Goal: Transaction & Acquisition: Book appointment/travel/reservation

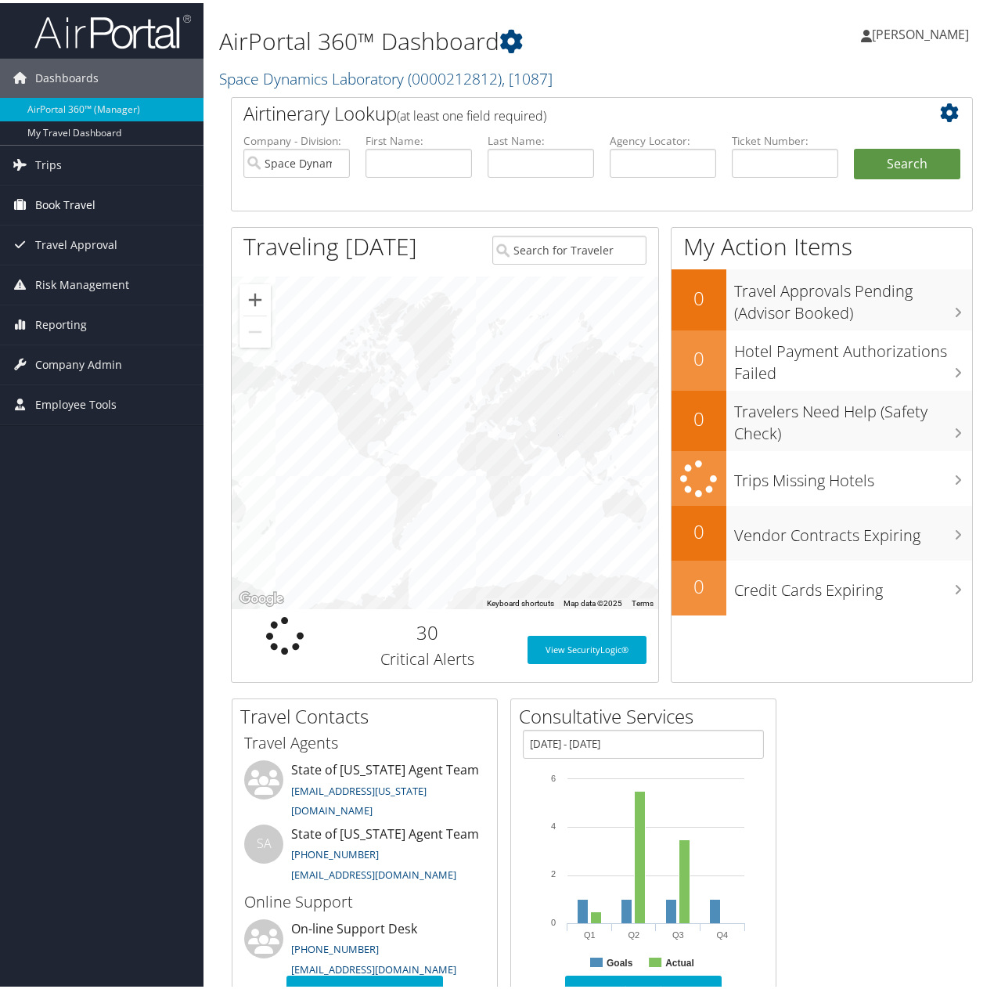
click at [70, 197] on span "Book Travel" at bounding box center [65, 201] width 60 height 39
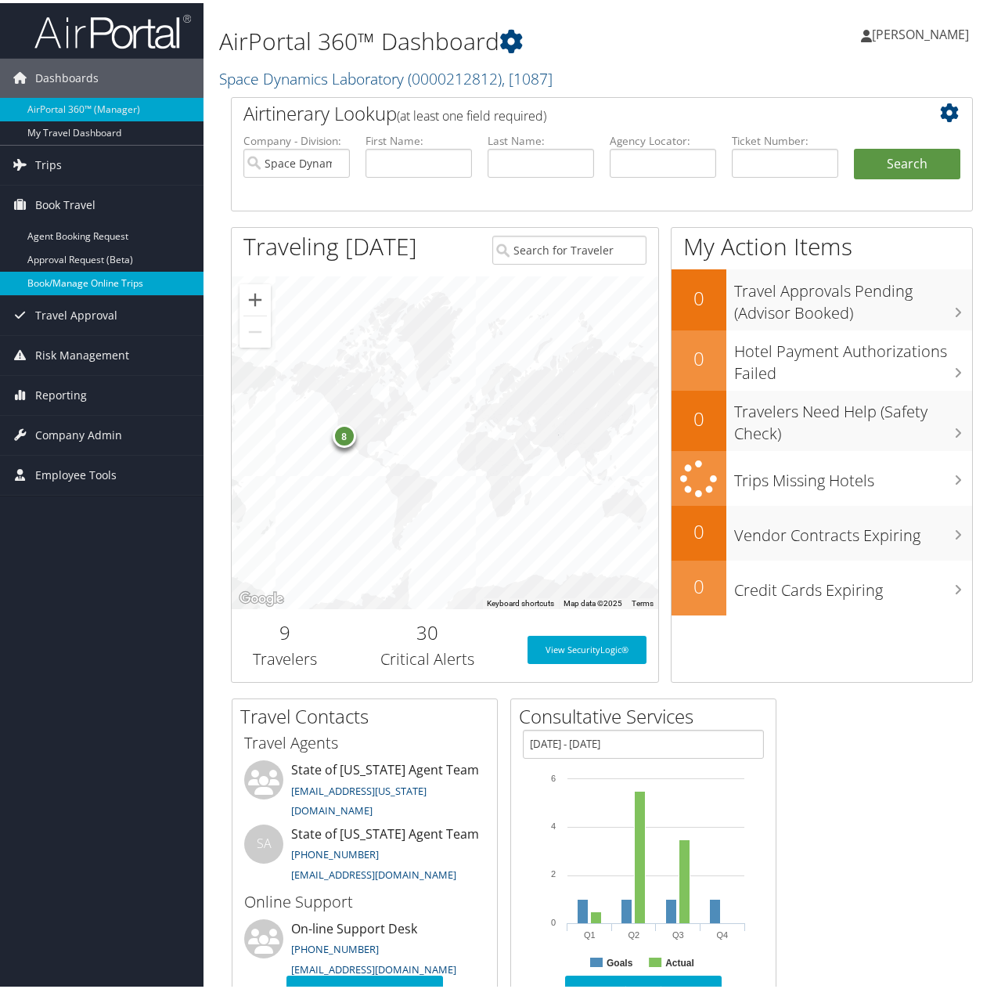
click at [59, 279] on link "Book/Manage Online Trips" at bounding box center [102, 280] width 204 height 23
